Goal: Check status

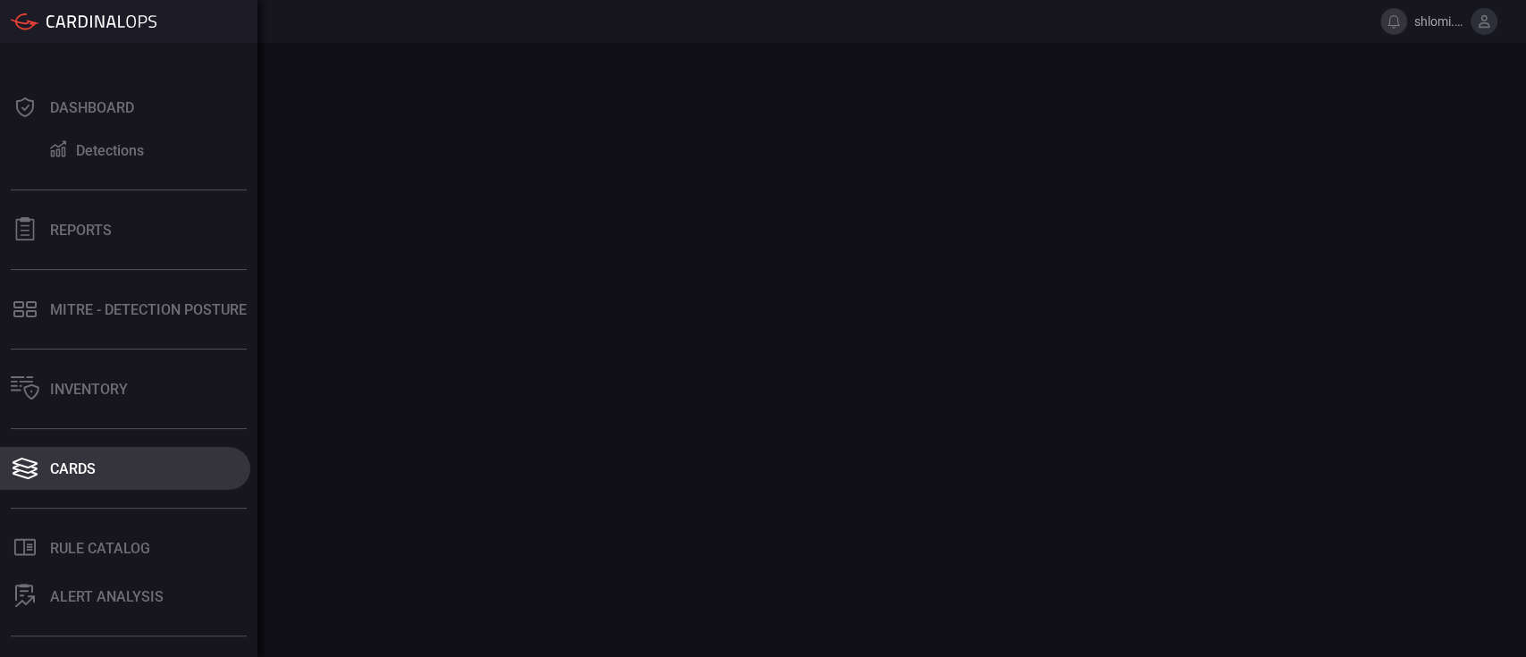
click at [65, 468] on div "Cards" at bounding box center [73, 468] width 46 height 17
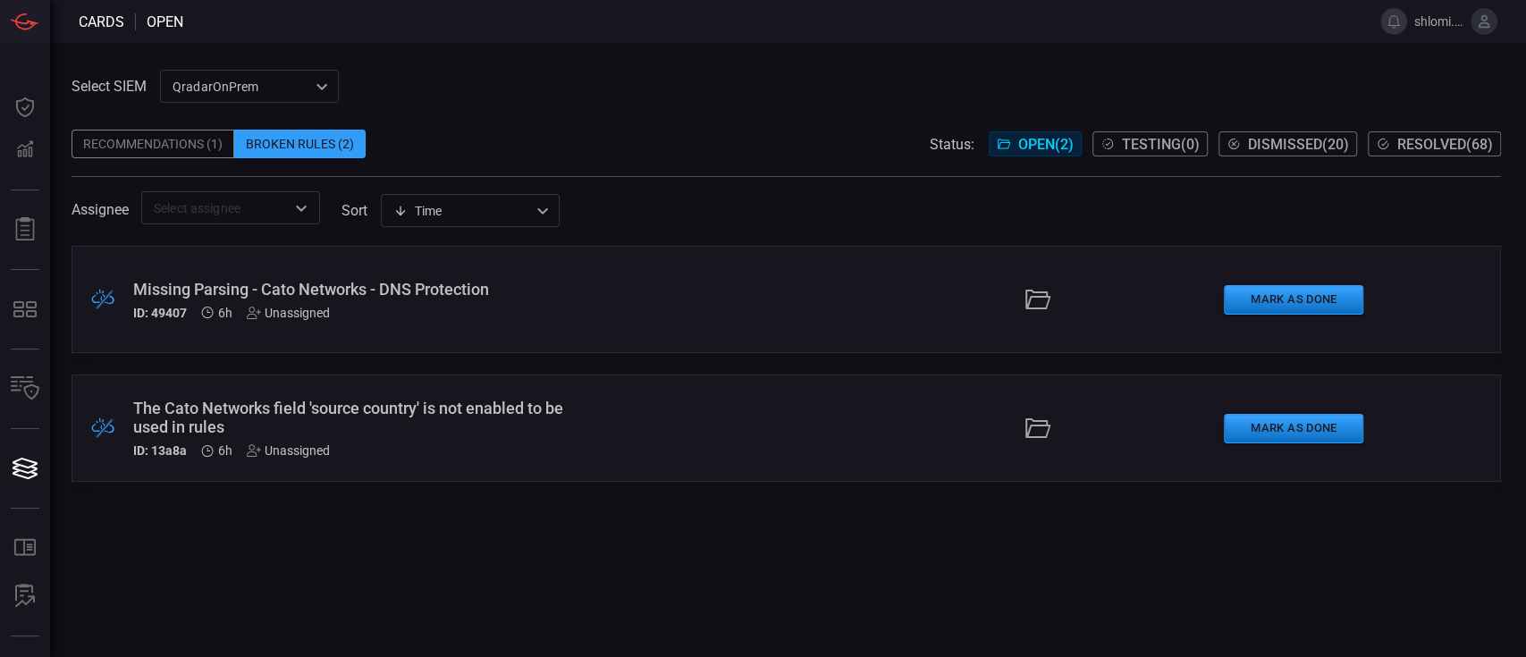
click at [1285, 145] on span "Dismissed ( 20 )" at bounding box center [1298, 144] width 101 height 17
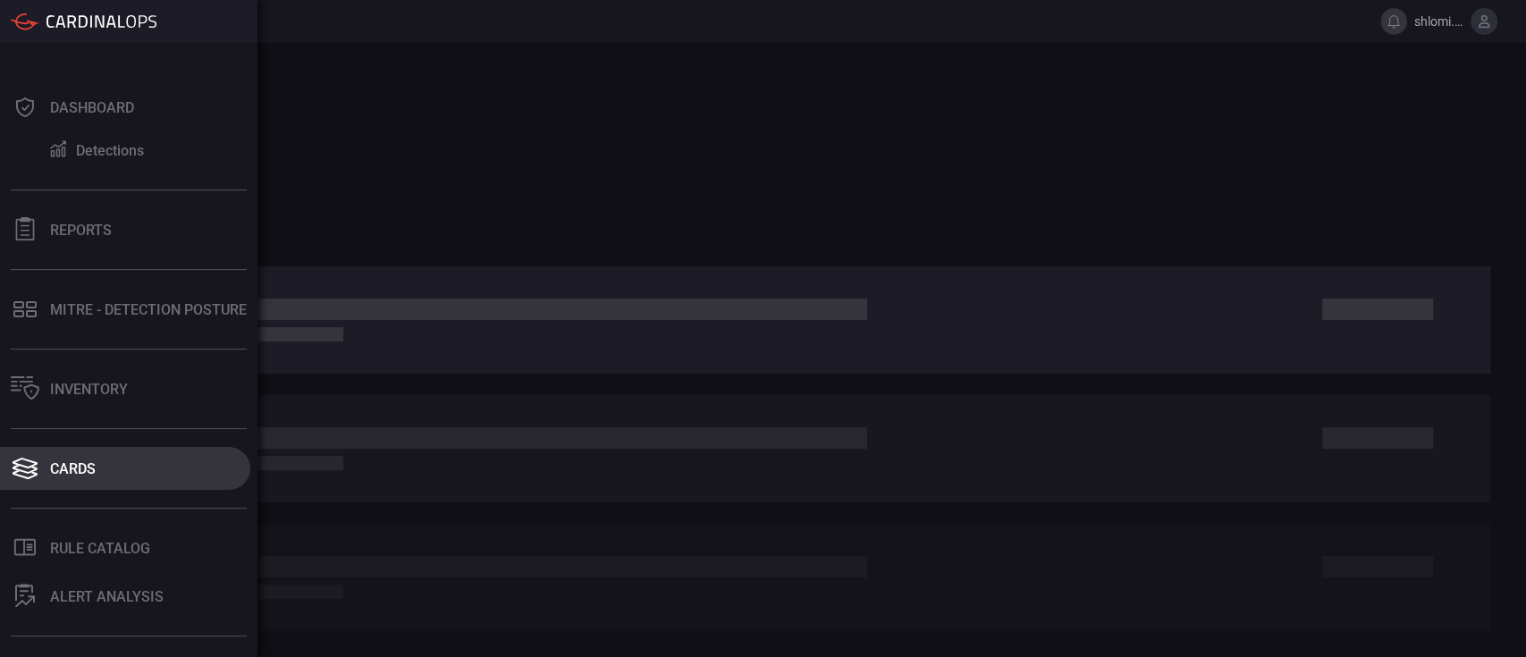
click at [54, 472] on div "Cards" at bounding box center [73, 468] width 46 height 17
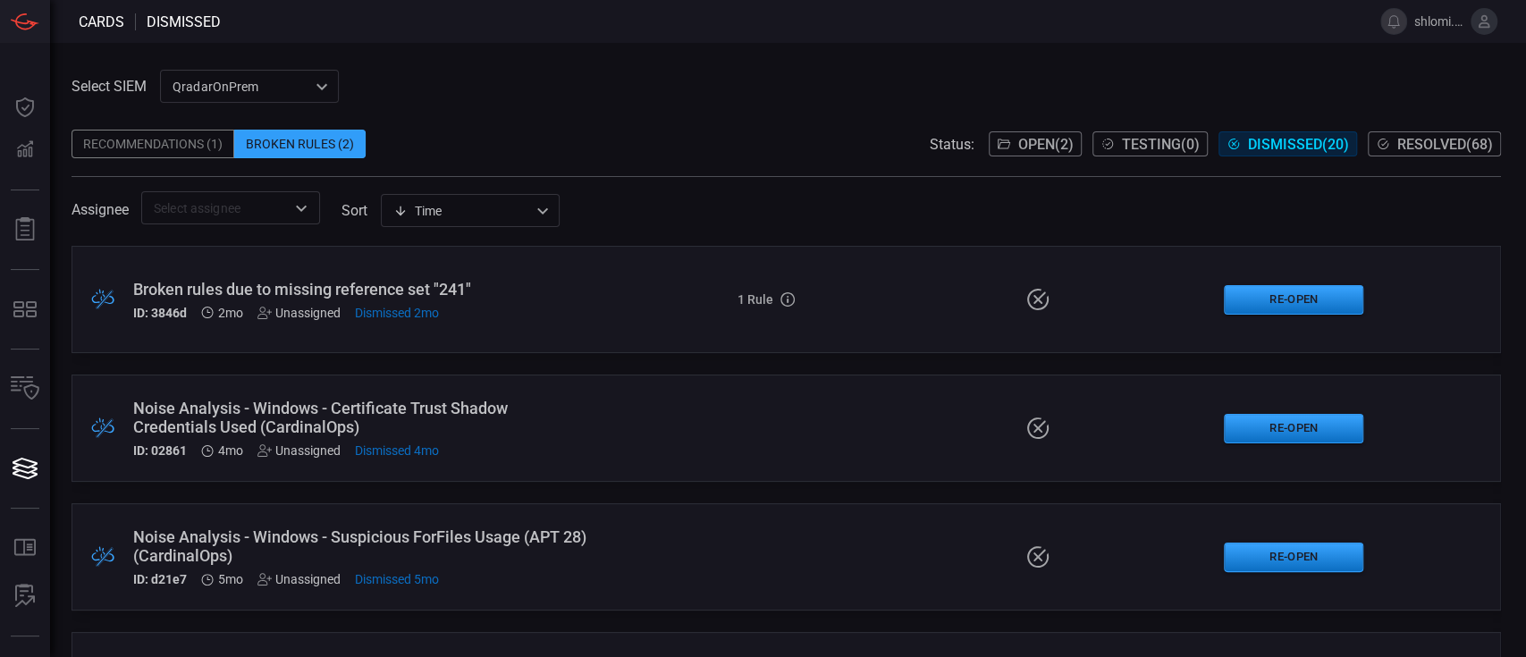
click at [1409, 147] on span "Resolved ( 68 )" at bounding box center [1445, 144] width 96 height 17
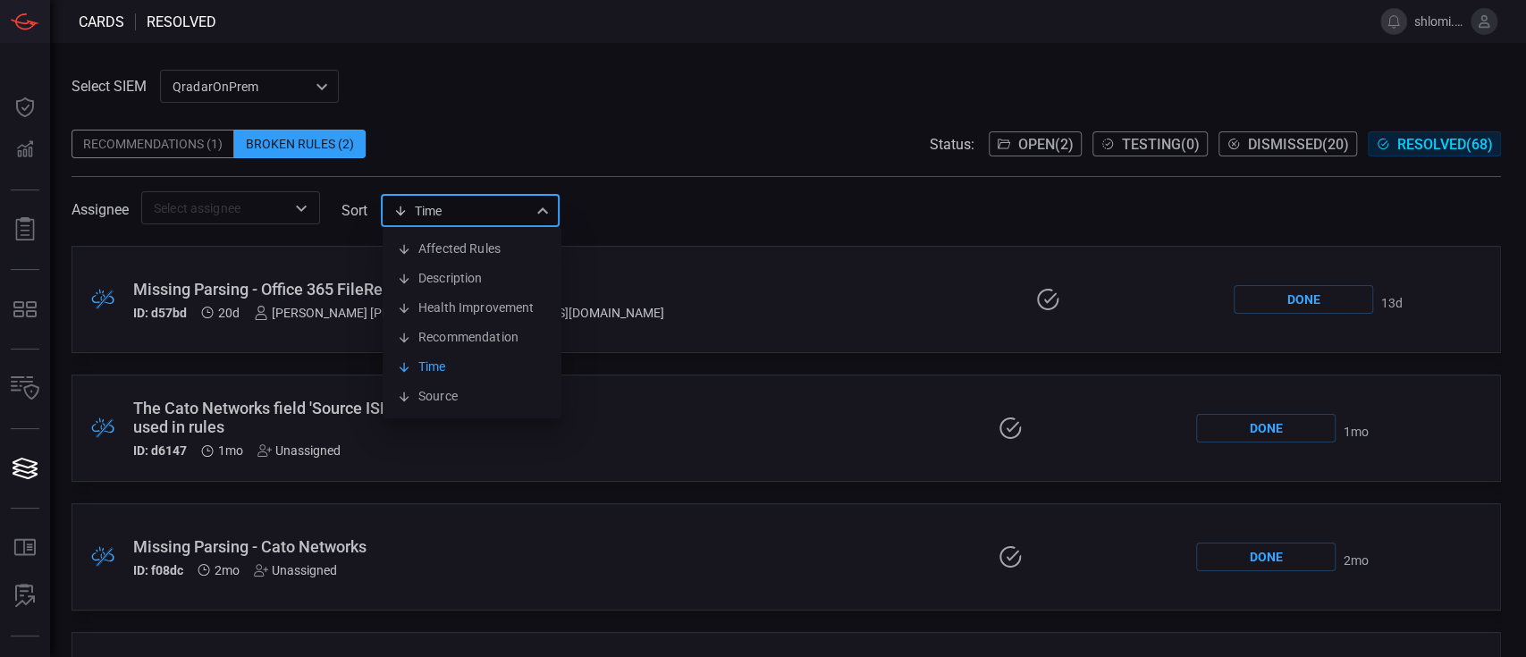
click at [450, 206] on div "Time visibleUpdateTime Affected Rules Description Health Improvement Recommenda…" at bounding box center [470, 210] width 179 height 33
click at [618, 115] on div at bounding box center [763, 328] width 1526 height 657
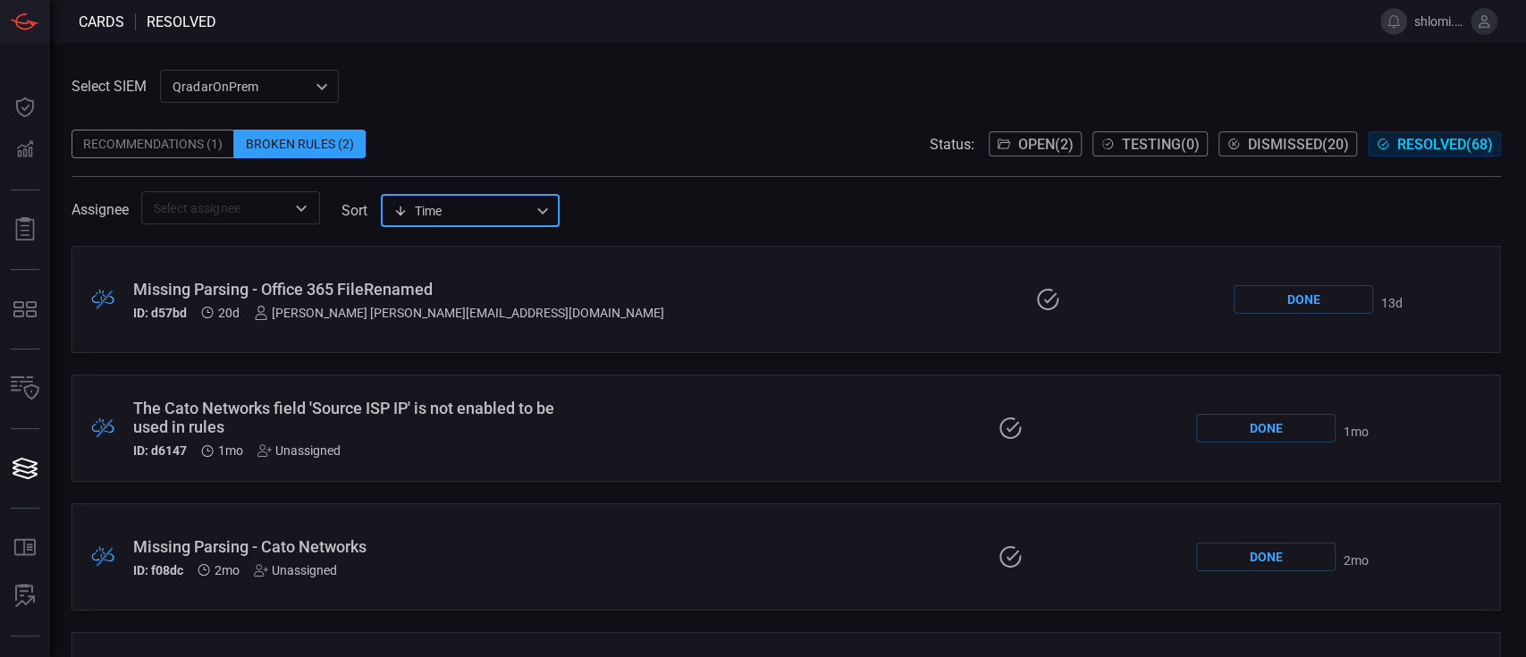
click at [497, 208] on div "Time visibleUpdateTime ​" at bounding box center [470, 210] width 179 height 33
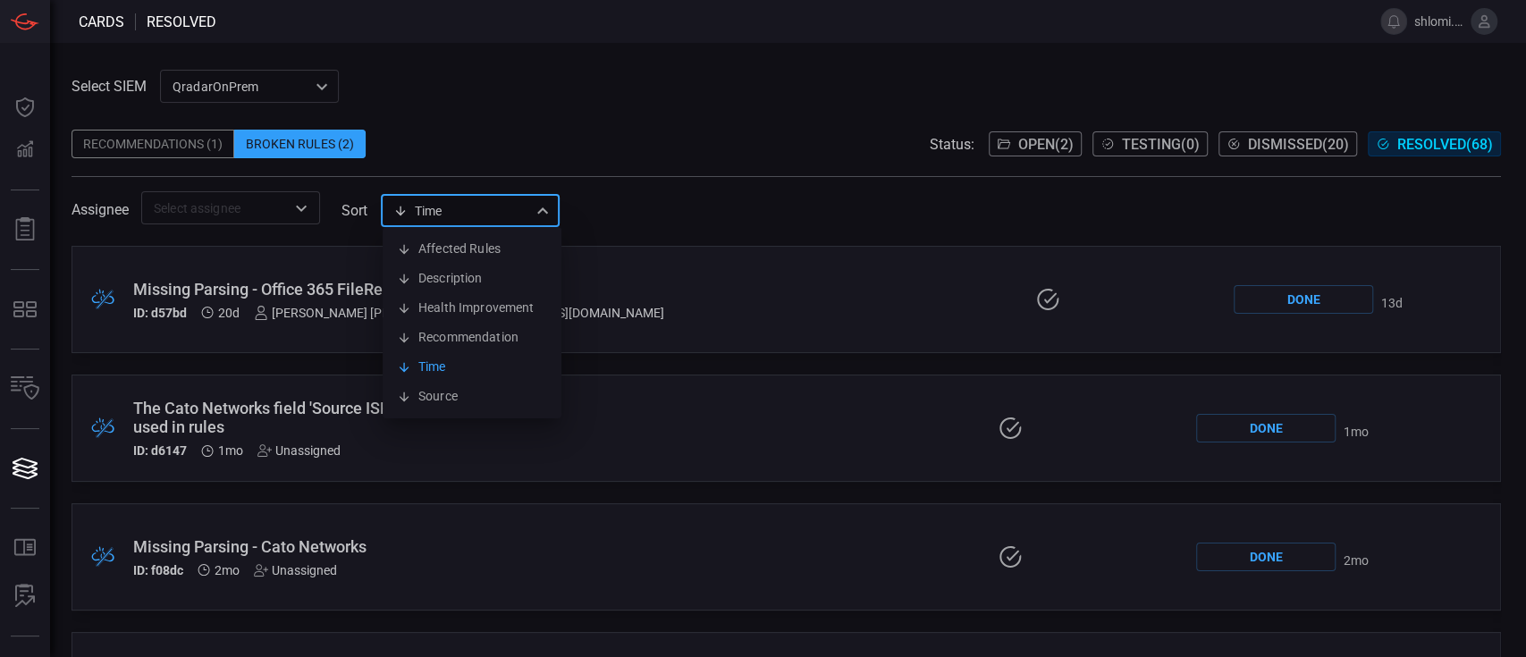
click at [129, 147] on div at bounding box center [763, 328] width 1526 height 657
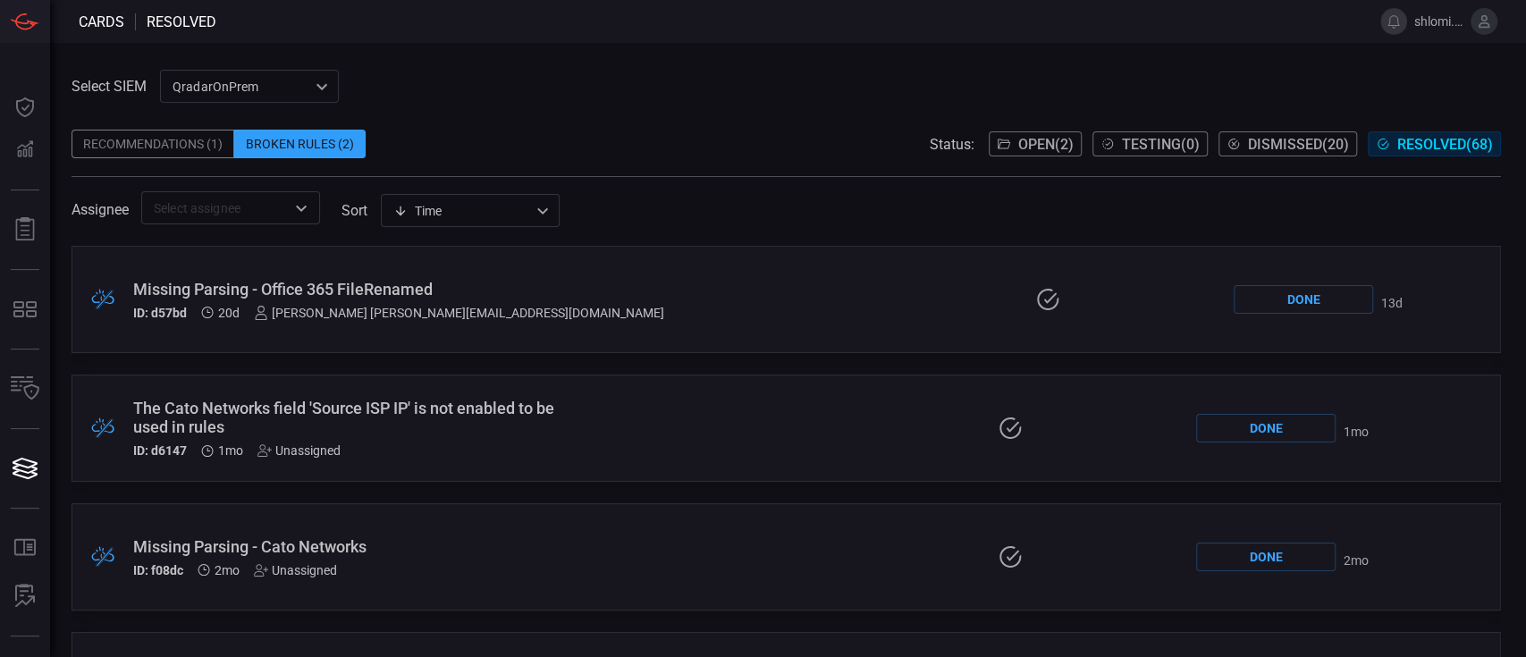
click at [200, 146] on div "Recommendations (1)" at bounding box center [153, 144] width 163 height 29
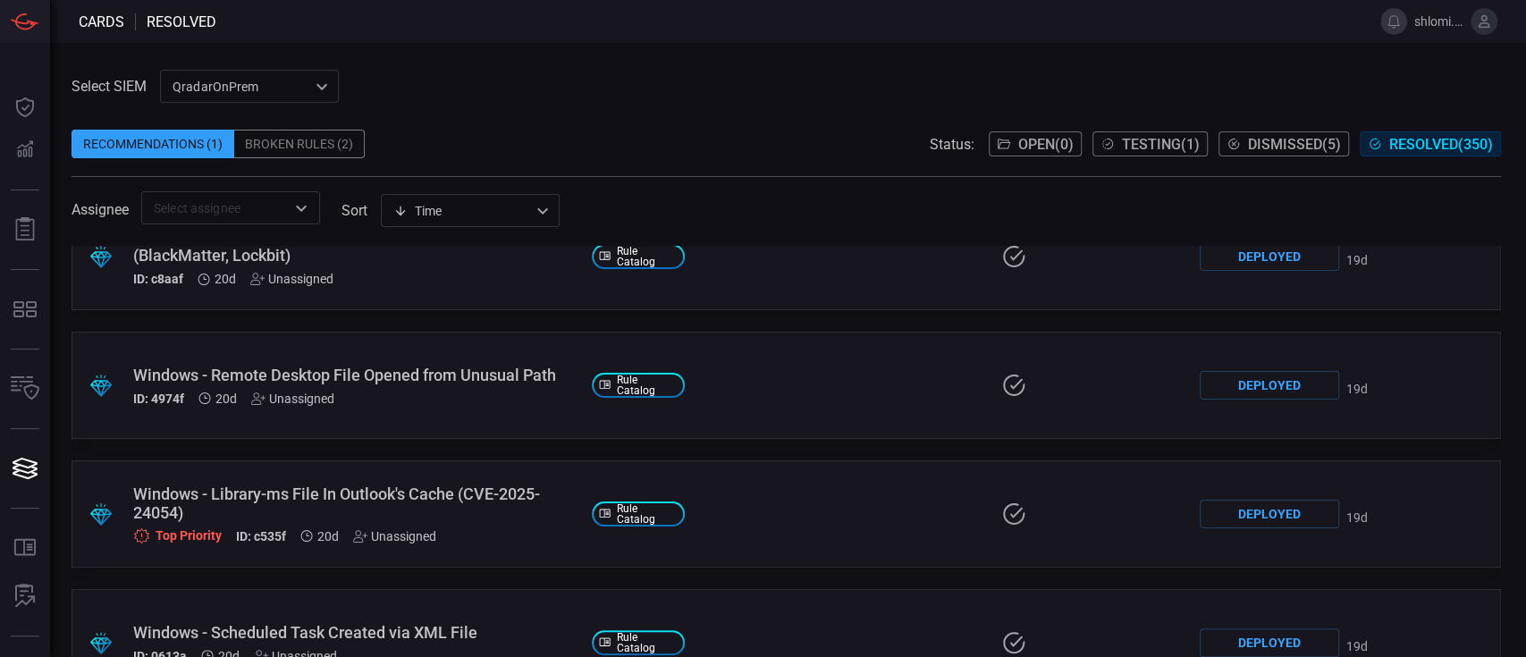
scroll to position [1764, 0]
